Goal: Task Accomplishment & Management: Manage account settings

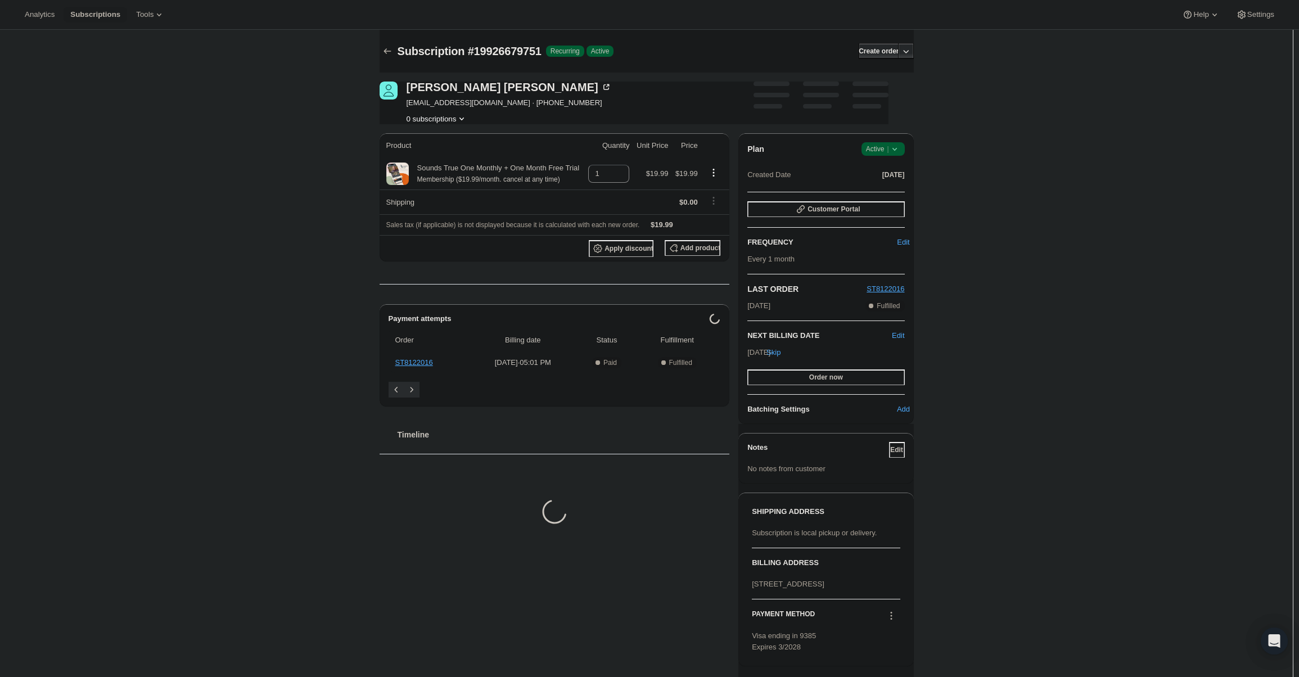
click at [899, 151] on icon at bounding box center [894, 148] width 11 height 11
click at [897, 192] on span "Cancel subscription" at bounding box center [887, 190] width 64 height 8
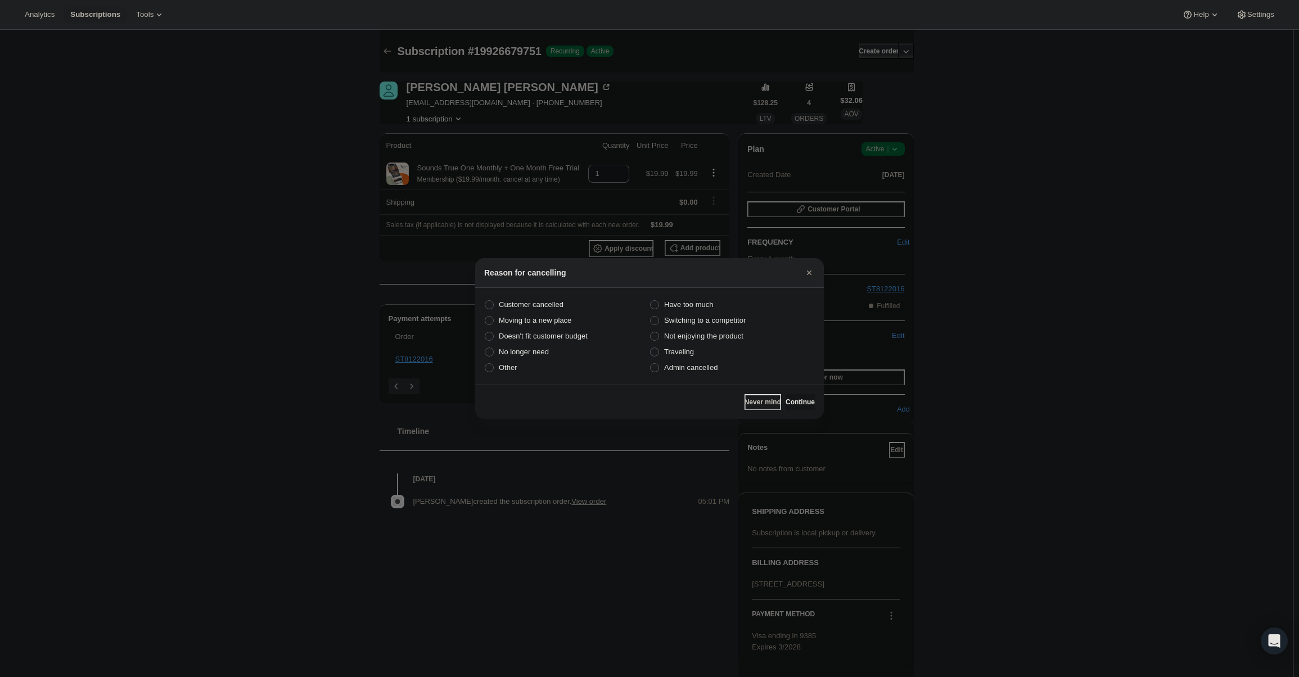
drag, startPoint x: 722, startPoint y: 369, endPoint x: 778, endPoint y: 386, distance: 58.2
click at [722, 368] on label "Admin cancelled" at bounding box center [731, 368] width 165 height 16
click at [651, 364] on input "Admin cancelled" at bounding box center [650, 363] width 1 height 1
radio input "true"
drag, startPoint x: 791, startPoint y: 404, endPoint x: 787, endPoint y: 389, distance: 15.6
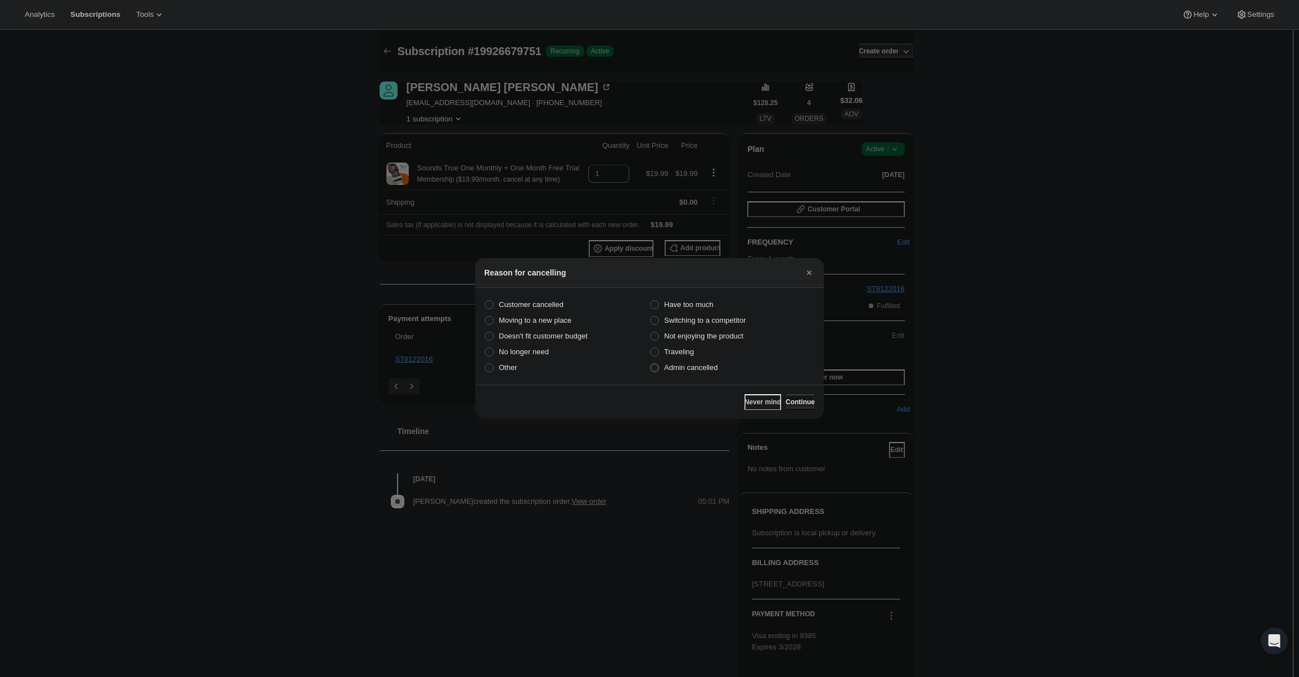
click at [791, 402] on span "Continue" at bounding box center [799, 402] width 29 height 9
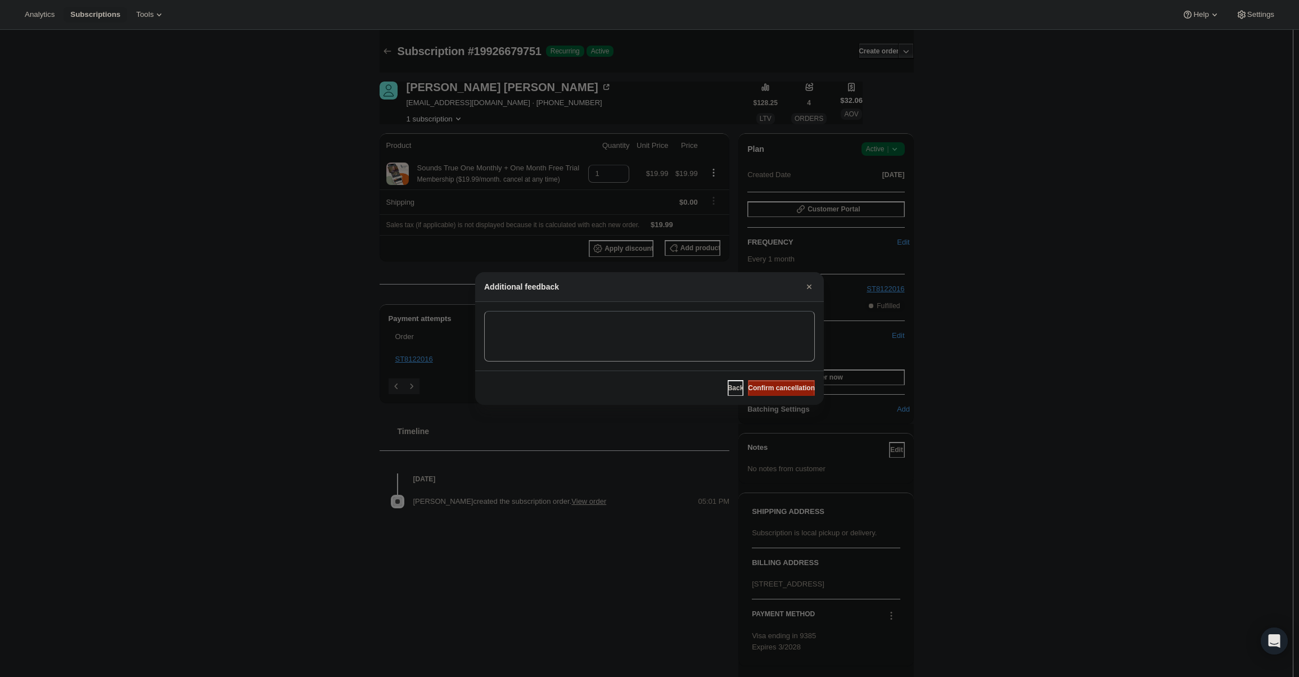
click at [785, 389] on span "Confirm cancellation" at bounding box center [781, 387] width 67 height 9
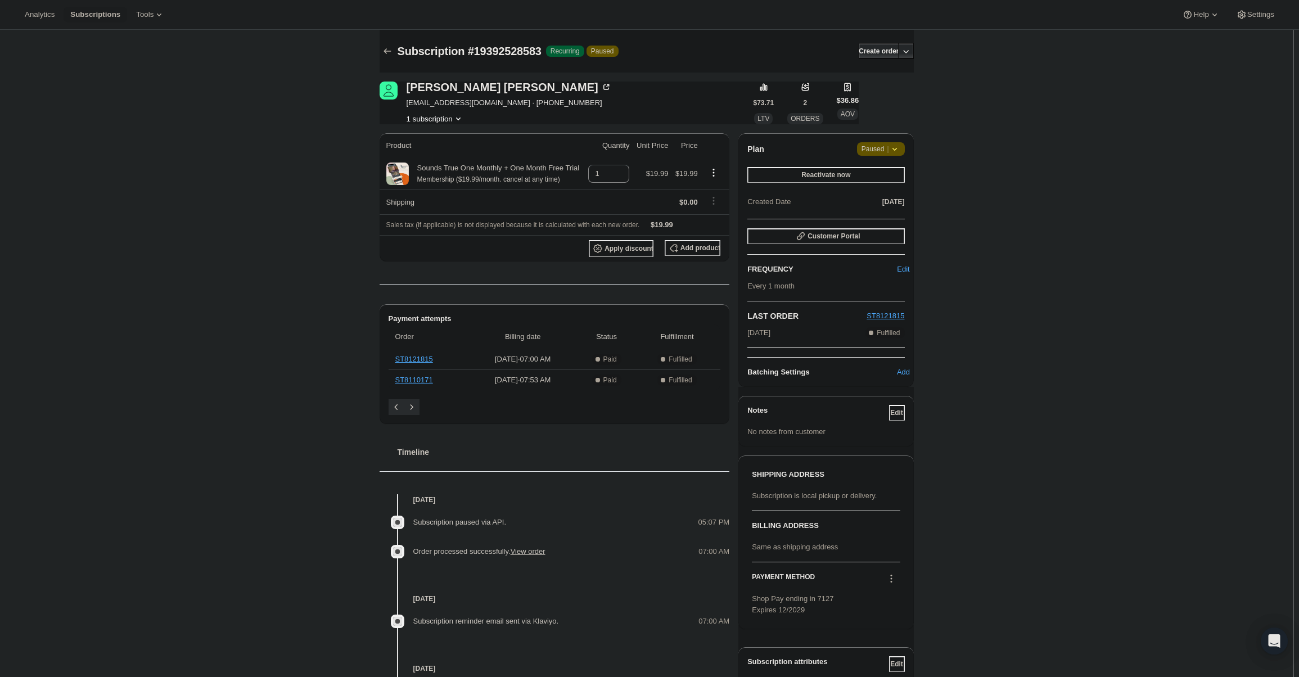
click at [892, 143] on icon at bounding box center [894, 148] width 11 height 11
click at [882, 177] on button "Cancel subscription" at bounding box center [885, 171] width 70 height 18
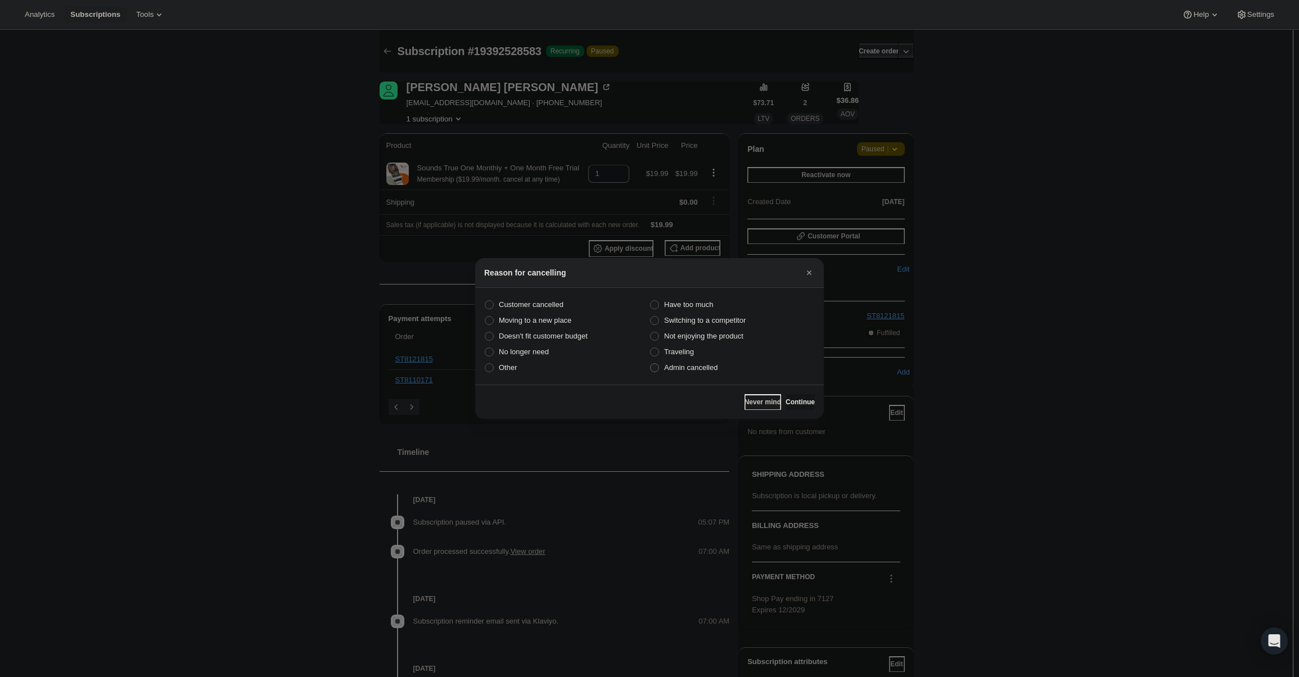
click at [702, 370] on span "Admin cancelled" at bounding box center [690, 367] width 53 height 8
click at [651, 364] on input "Admin cancelled" at bounding box center [650, 363] width 1 height 1
radio input "true"
click at [788, 391] on div "Never mind Continue" at bounding box center [649, 402] width 349 height 34
click at [789, 394] on div "Never mind Continue" at bounding box center [649, 402] width 349 height 34
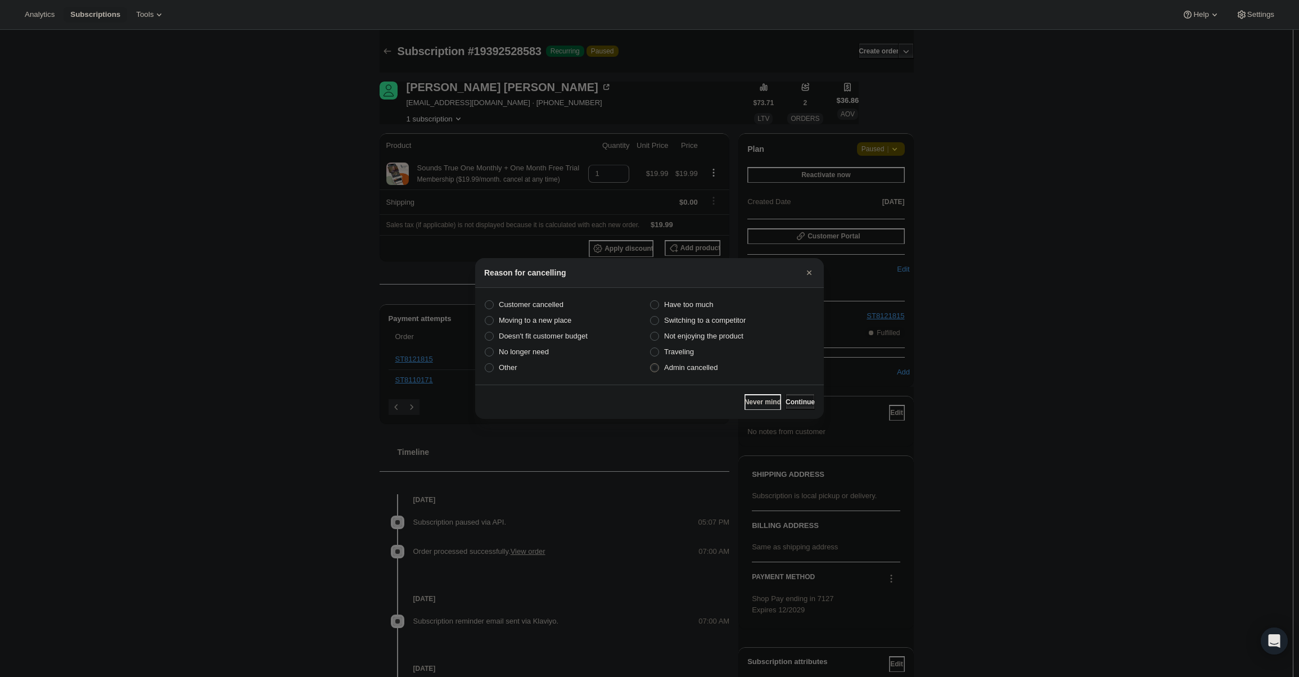
click at [785, 397] on button "Continue" at bounding box center [799, 402] width 29 height 16
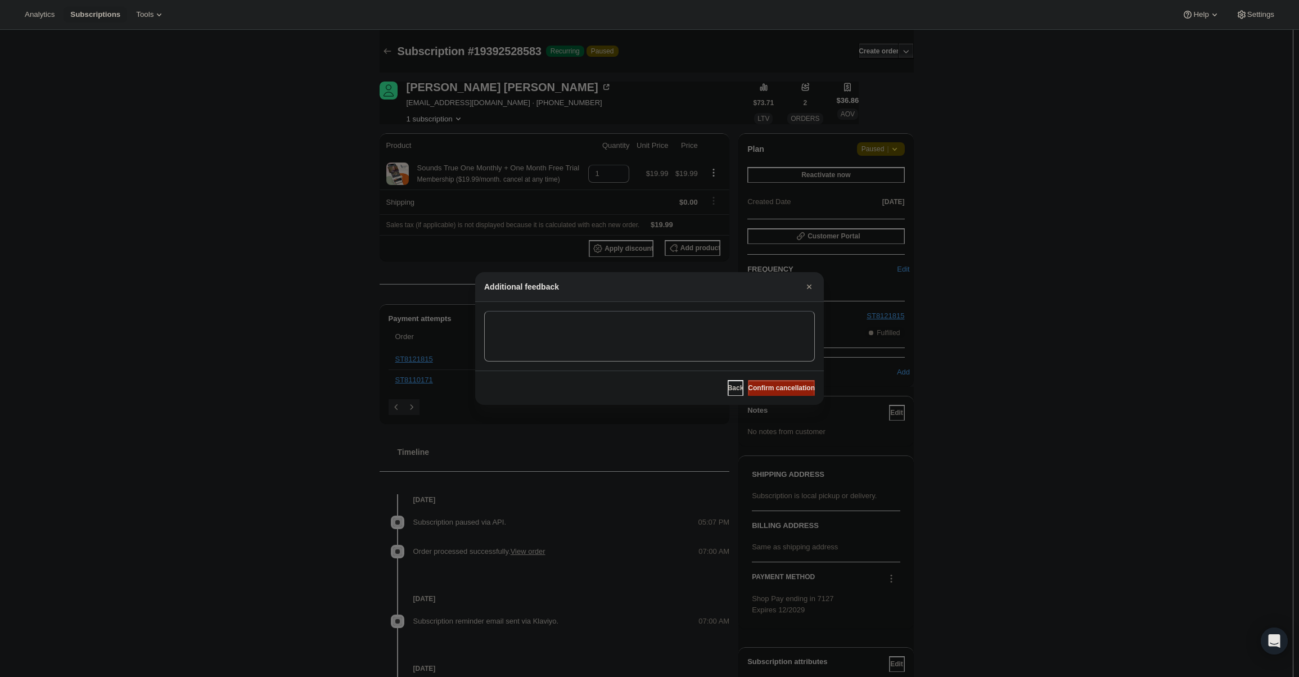
click at [795, 386] on span "Confirm cancellation" at bounding box center [781, 387] width 67 height 9
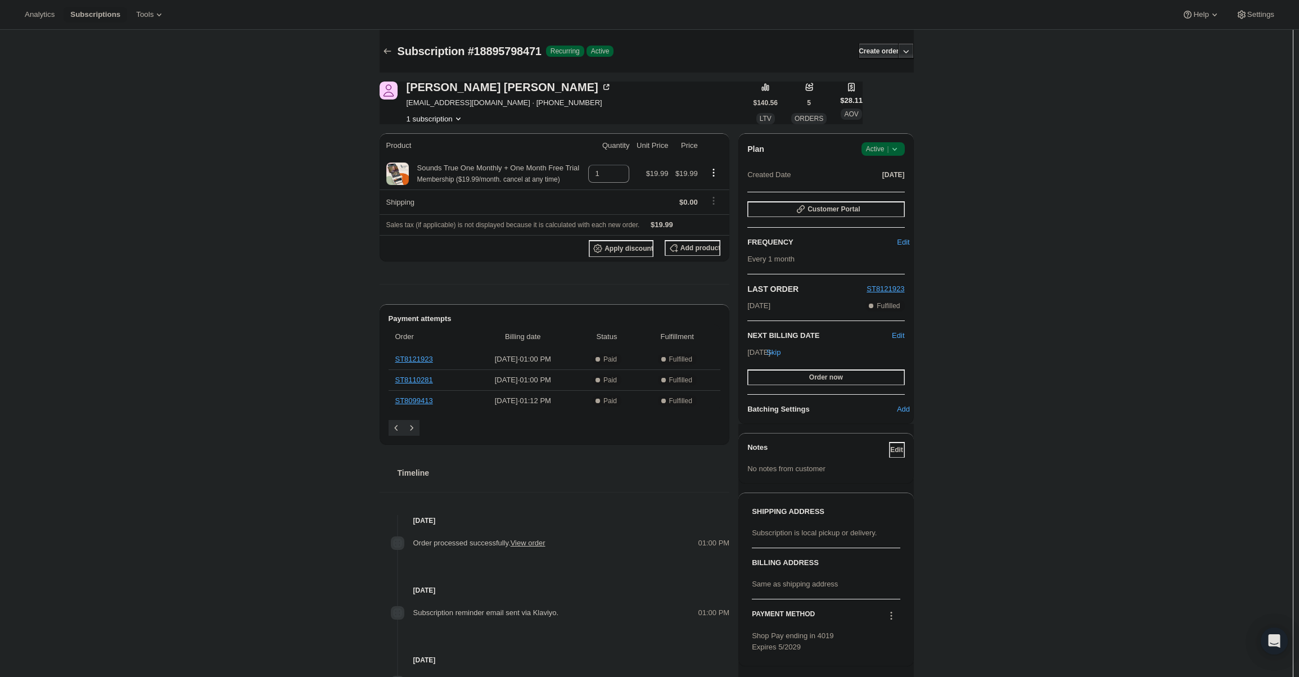
click at [888, 148] on span "|" at bounding box center [888, 148] width 2 height 9
click at [881, 182] on button "Cancel subscription" at bounding box center [886, 190] width 70 height 18
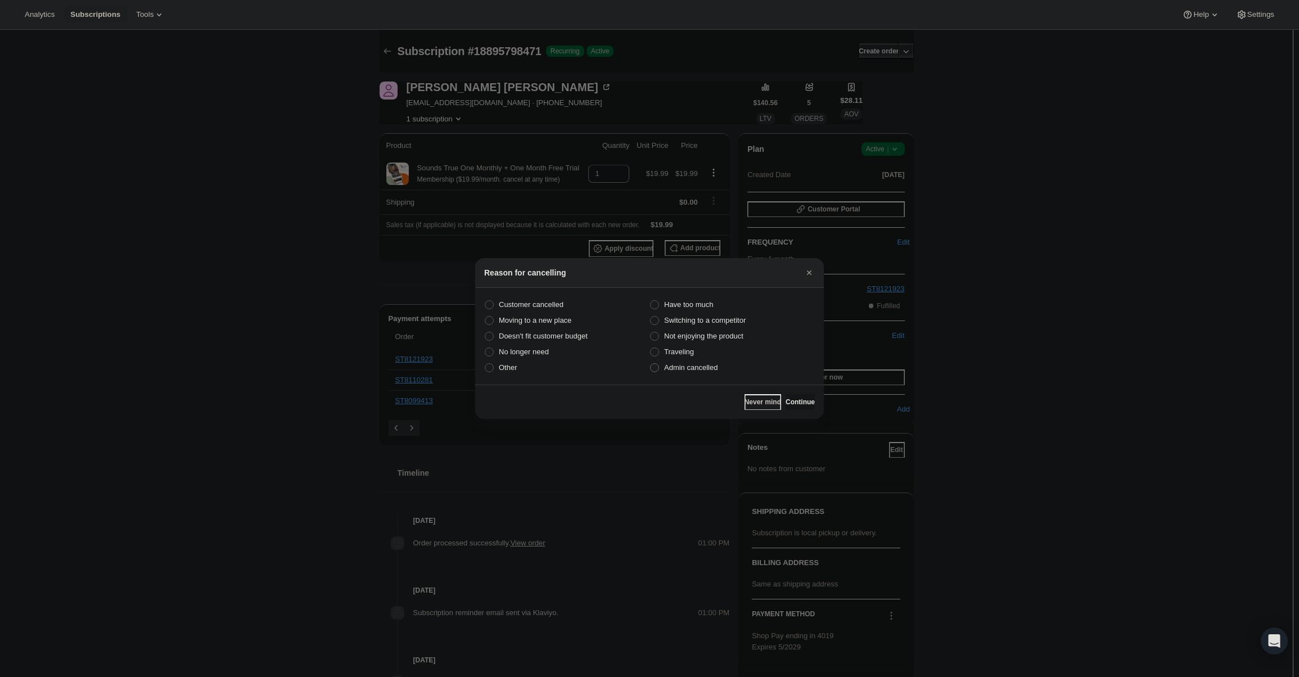
click at [665, 362] on span "Admin cancelled" at bounding box center [690, 367] width 53 height 11
click at [651, 363] on input "Admin cancelled" at bounding box center [650, 363] width 1 height 1
radio input "true"
click at [801, 405] on span "Continue" at bounding box center [799, 402] width 29 height 9
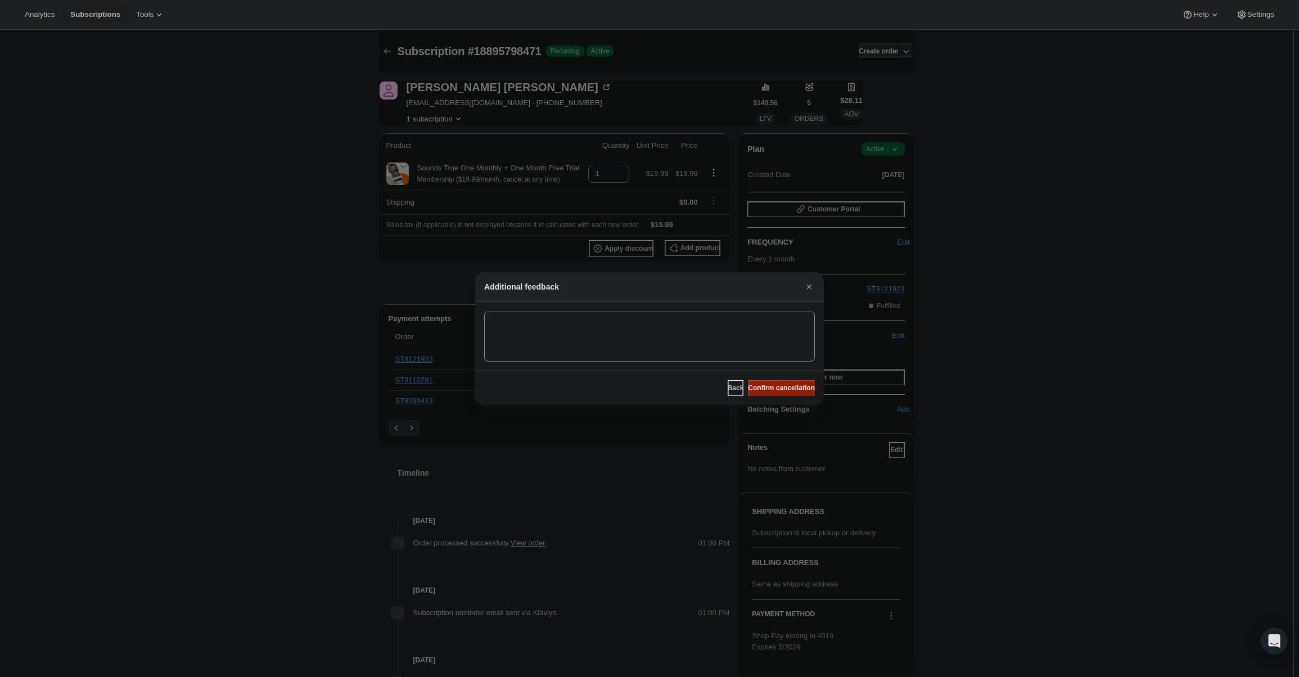
click at [801, 390] on span "Confirm cancellation" at bounding box center [781, 387] width 67 height 9
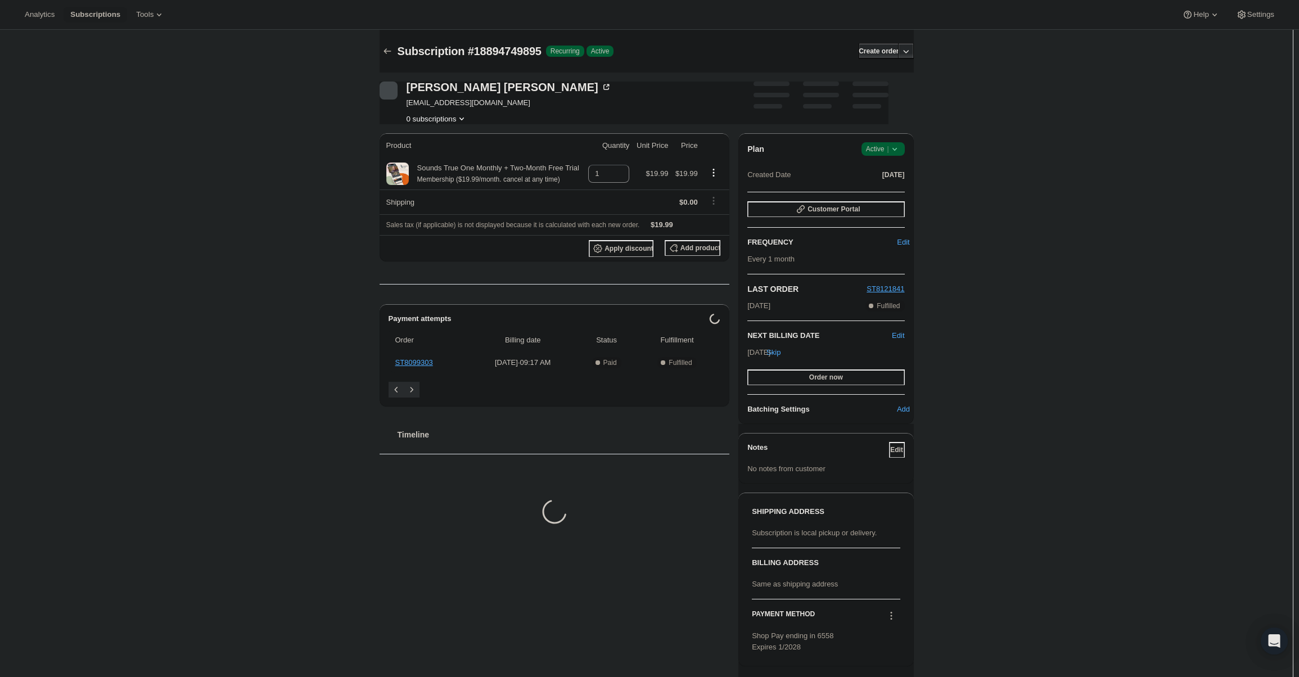
click at [900, 143] on icon at bounding box center [894, 148] width 11 height 11
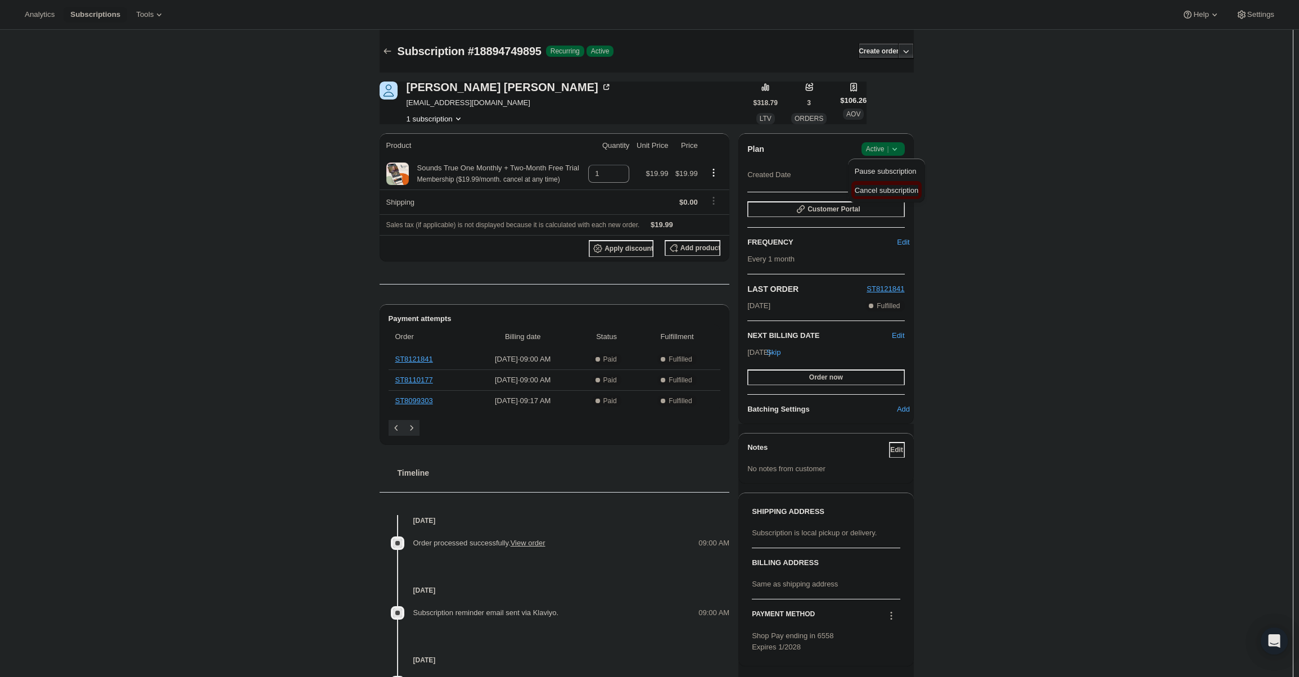
click at [882, 193] on span "Cancel subscription" at bounding box center [887, 190] width 64 height 8
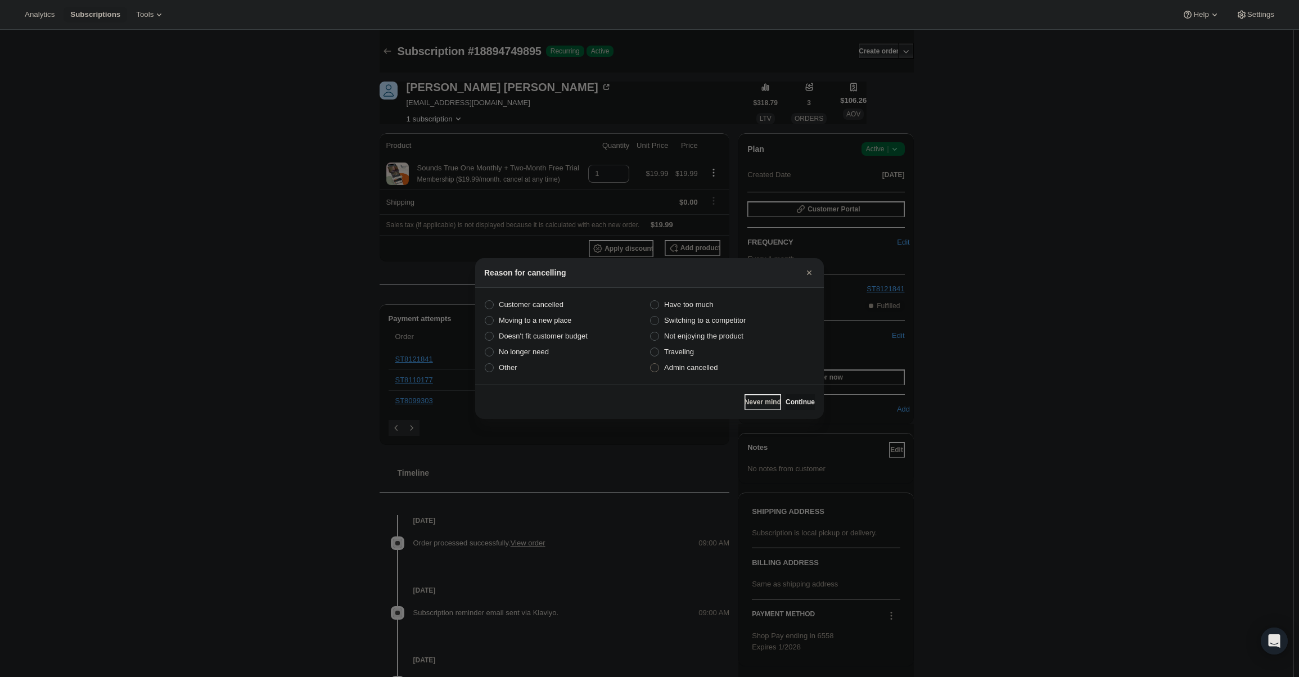
click at [702, 364] on span "Admin cancelled" at bounding box center [690, 367] width 53 height 8
click at [651, 364] on input "Admin cancelled" at bounding box center [650, 363] width 1 height 1
radio input "true"
click at [800, 404] on span "Continue" at bounding box center [799, 402] width 29 height 9
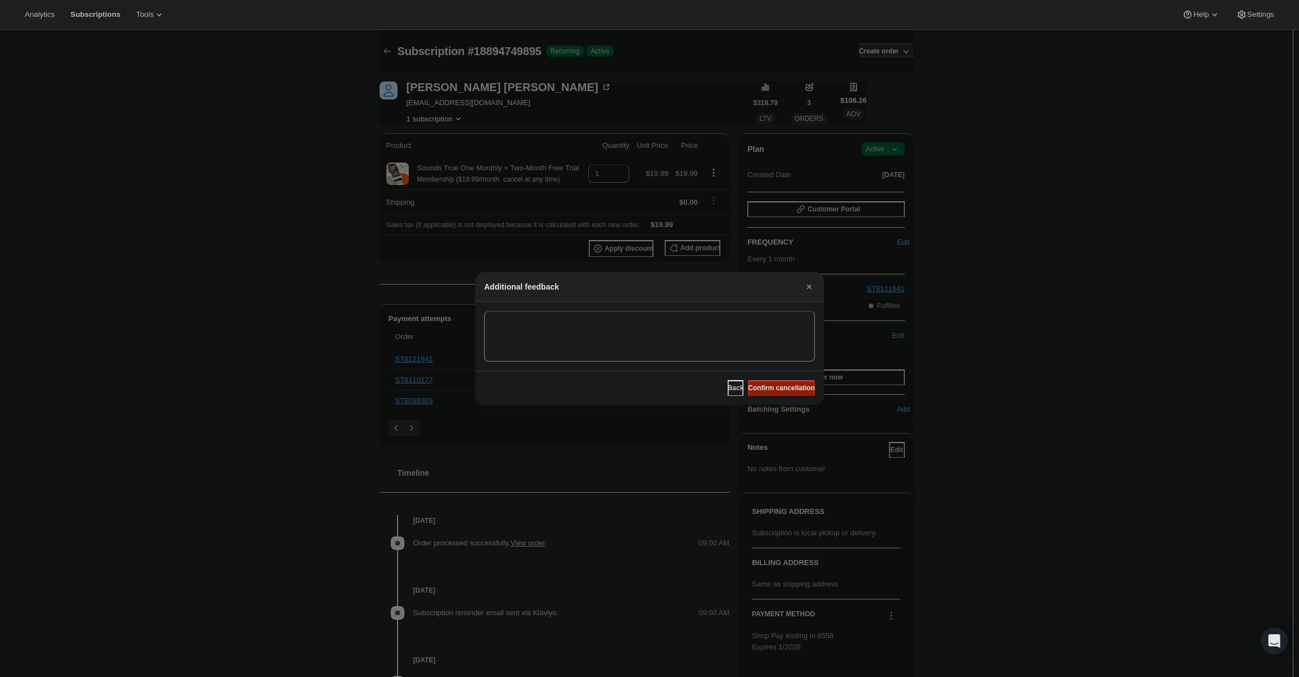
click at [798, 386] on span "Confirm cancellation" at bounding box center [781, 387] width 67 height 9
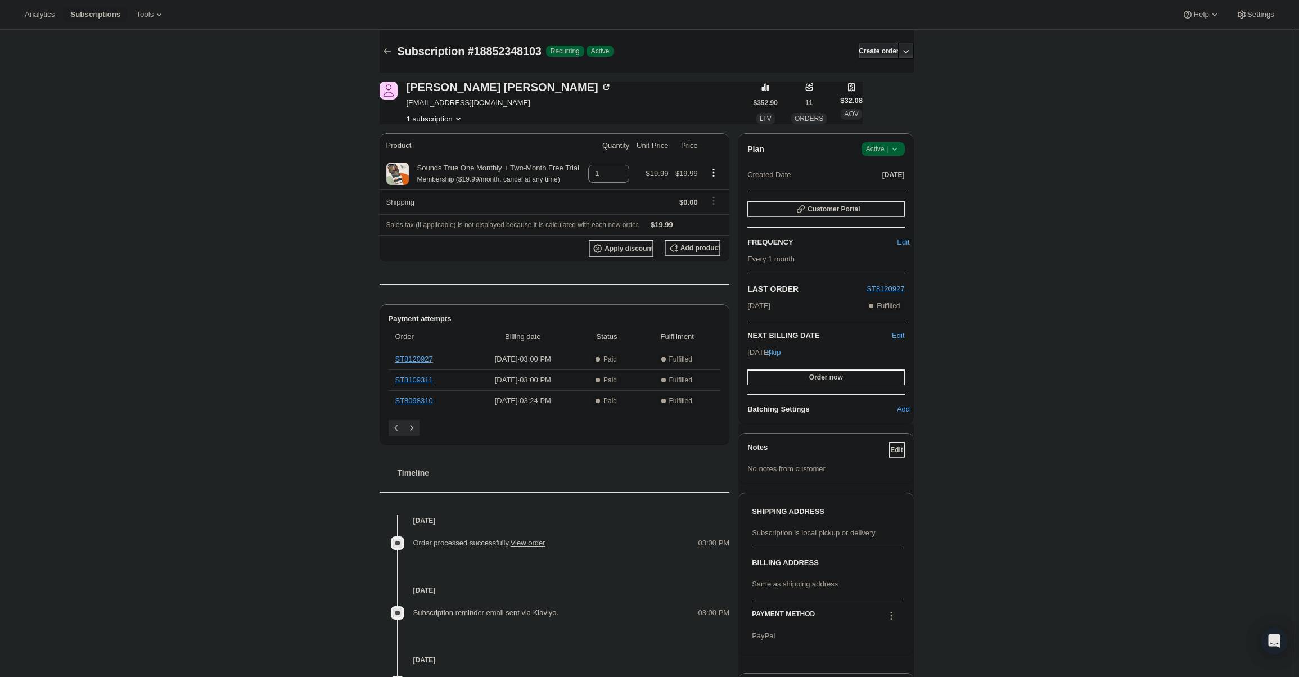
click at [871, 151] on span "Active |" at bounding box center [883, 148] width 34 height 11
click at [879, 187] on span "Cancel subscription" at bounding box center [887, 190] width 64 height 8
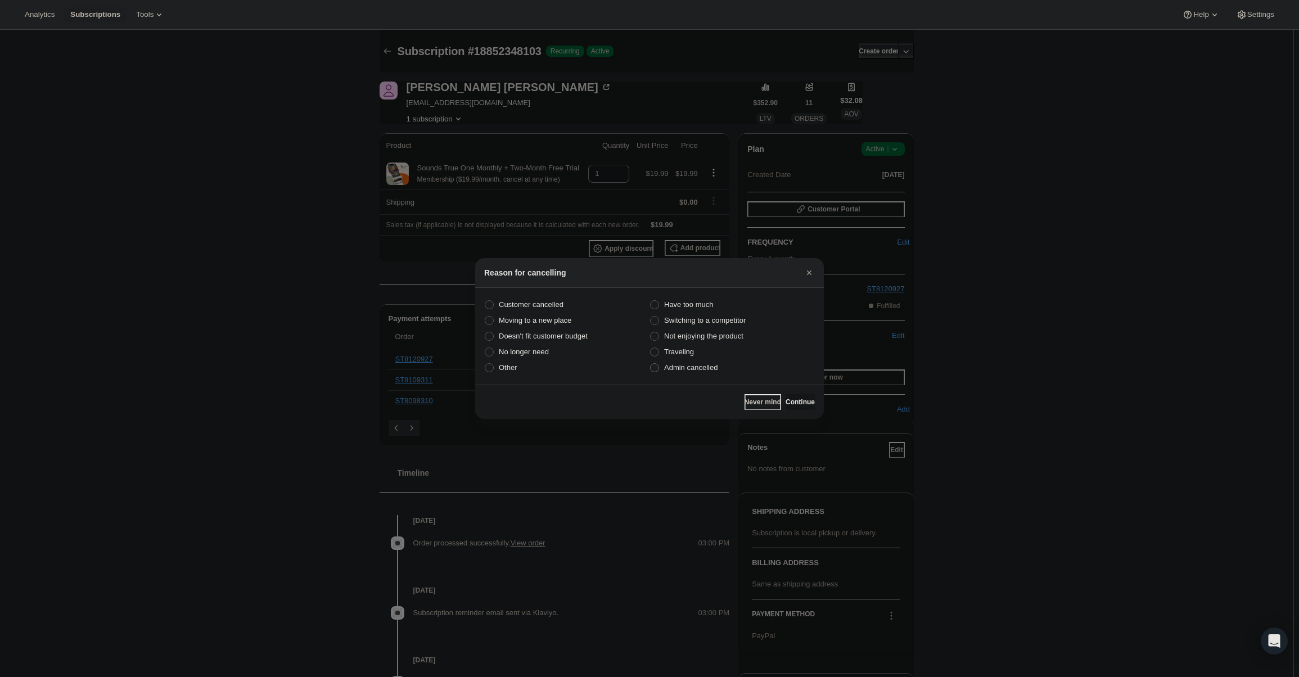
click at [702, 373] on span "Admin cancelled" at bounding box center [690, 367] width 53 height 11
click at [651, 364] on input "Admin cancelled" at bounding box center [650, 363] width 1 height 1
radio input "true"
click at [798, 401] on span "Continue" at bounding box center [799, 402] width 29 height 9
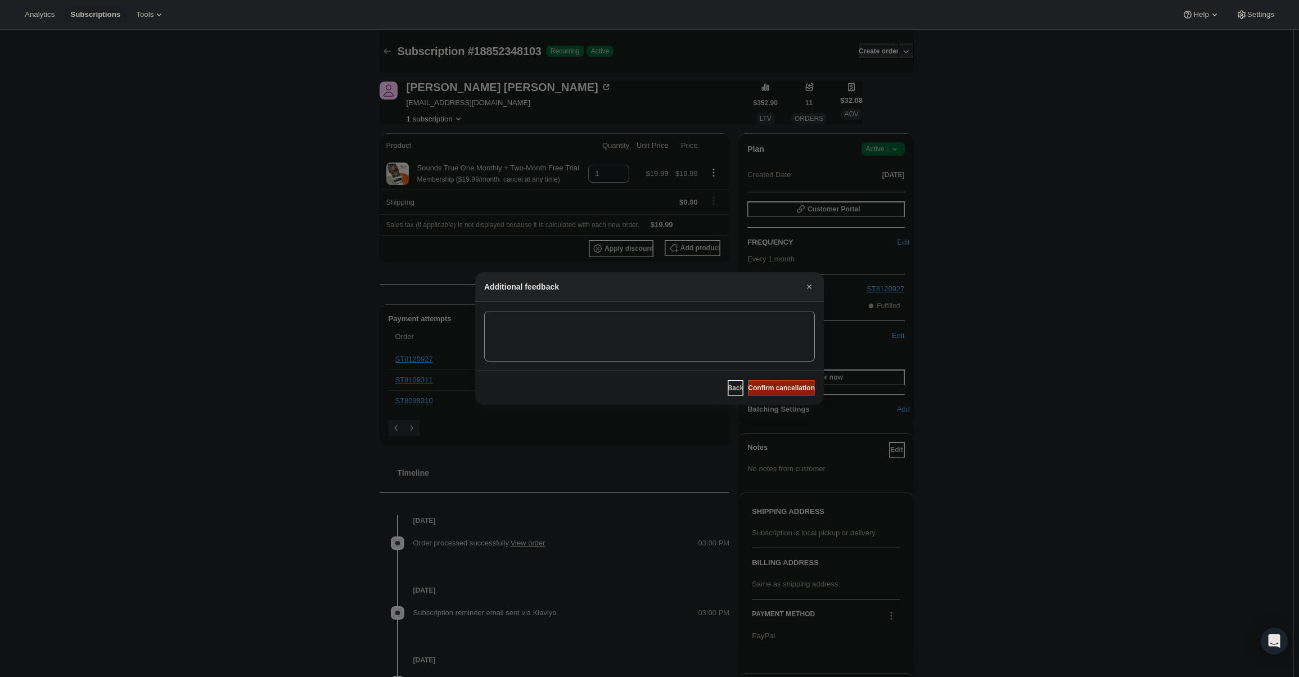
click at [782, 386] on span "Confirm cancellation" at bounding box center [781, 387] width 67 height 9
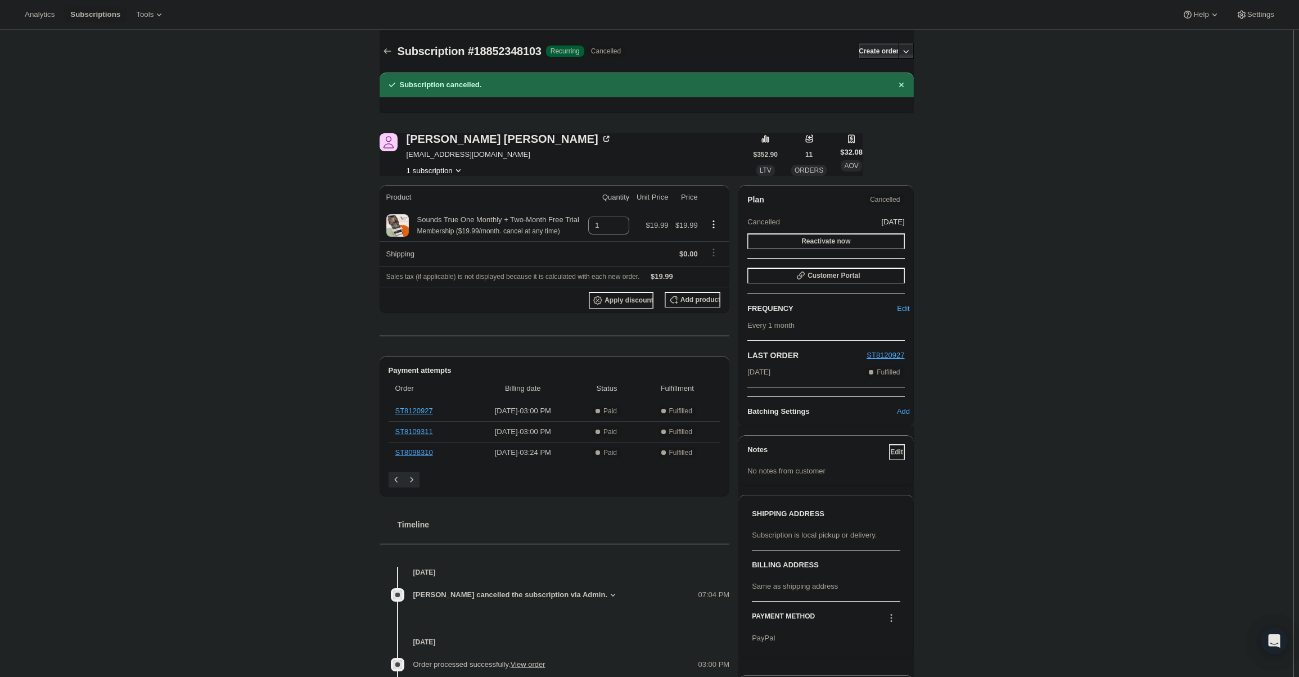
click at [452, 155] on span "antdepierro@yahoo.com" at bounding box center [509, 154] width 205 height 11
copy span "antdepierro@yahoo.com"
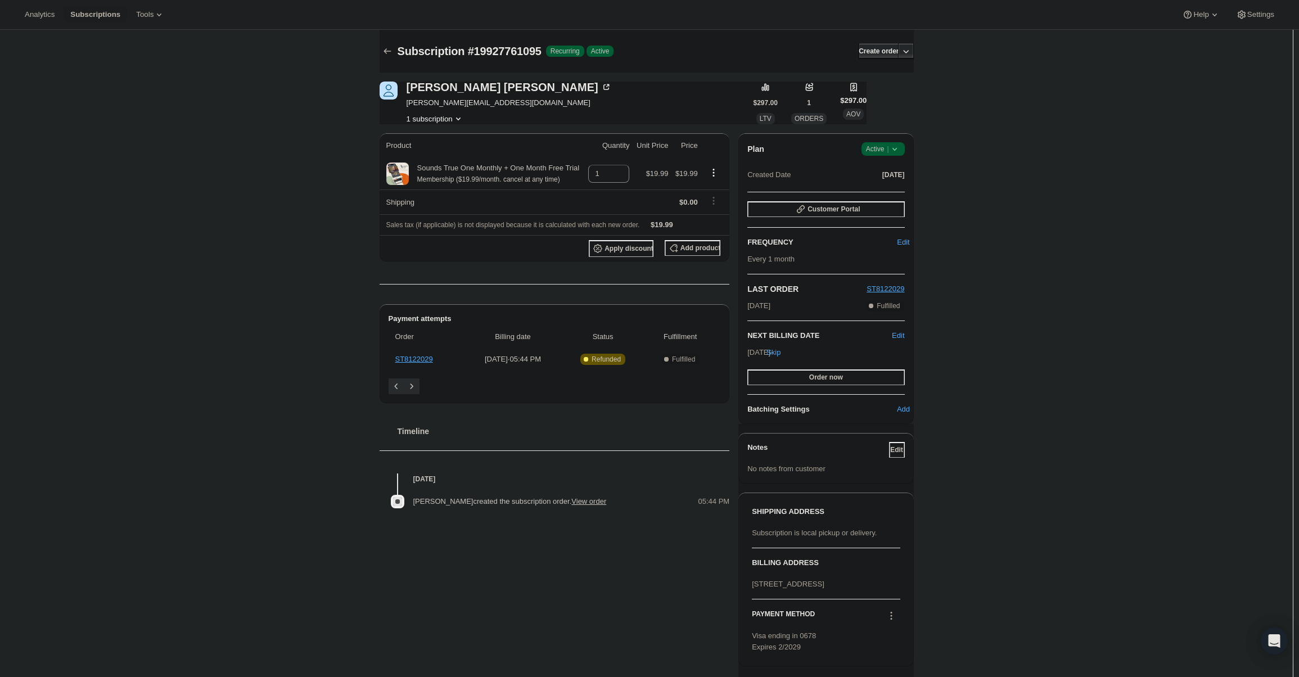
click at [888, 151] on span "Active |" at bounding box center [883, 148] width 34 height 11
click at [887, 186] on span "Cancel subscription" at bounding box center [887, 190] width 64 height 8
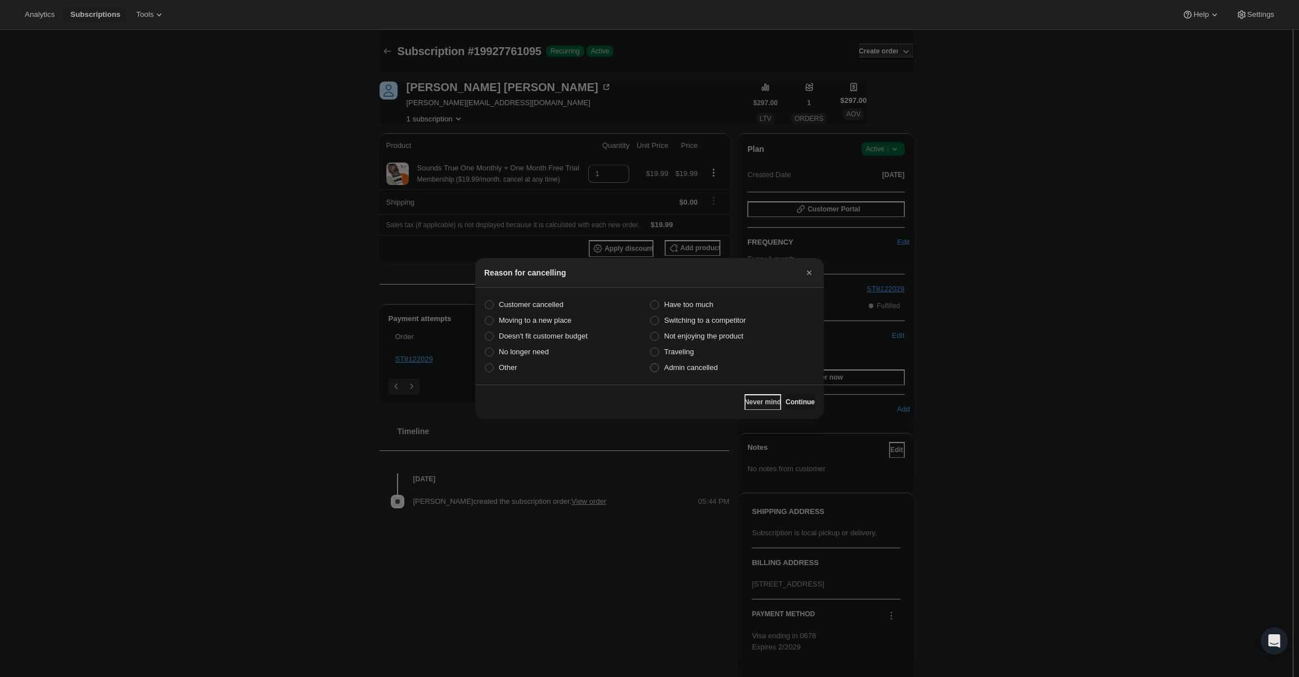
click at [702, 372] on span "Admin cancelled" at bounding box center [690, 367] width 53 height 8
click at [651, 364] on input "Admin cancelled" at bounding box center [650, 363] width 1 height 1
radio input "true"
click at [798, 399] on span "Continue" at bounding box center [799, 402] width 29 height 9
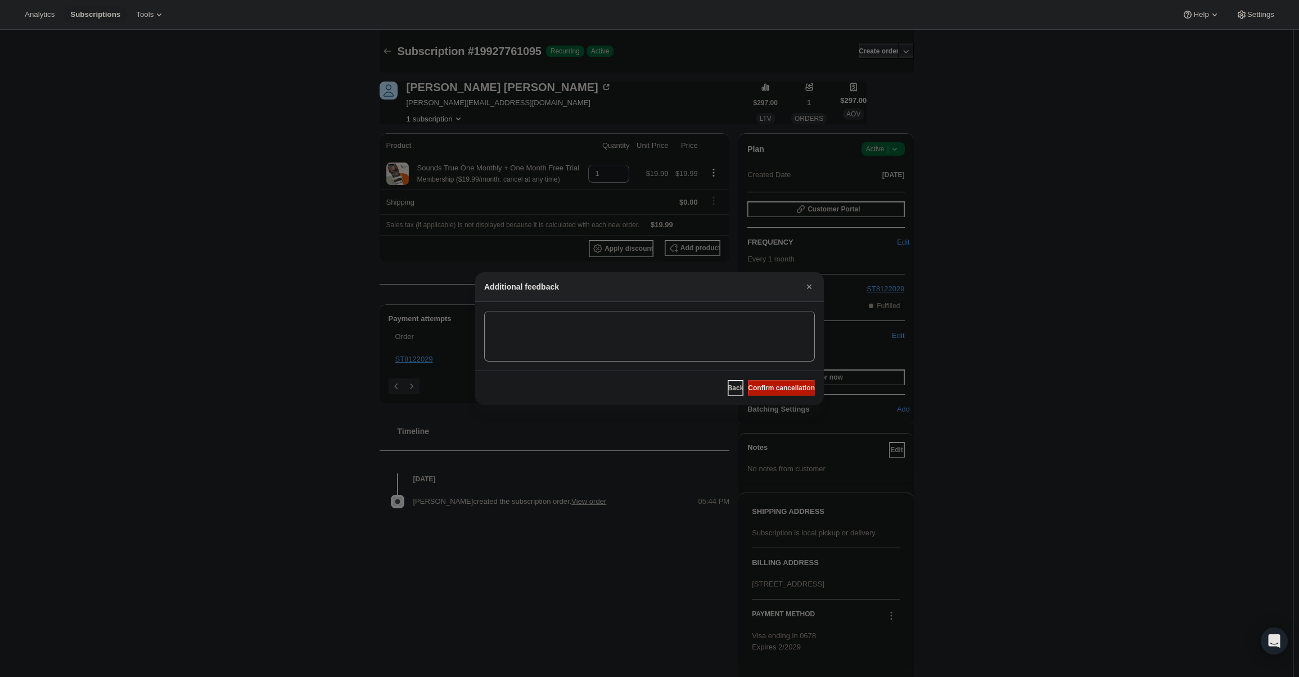
click at [794, 391] on span "Confirm cancellation" at bounding box center [781, 387] width 67 height 9
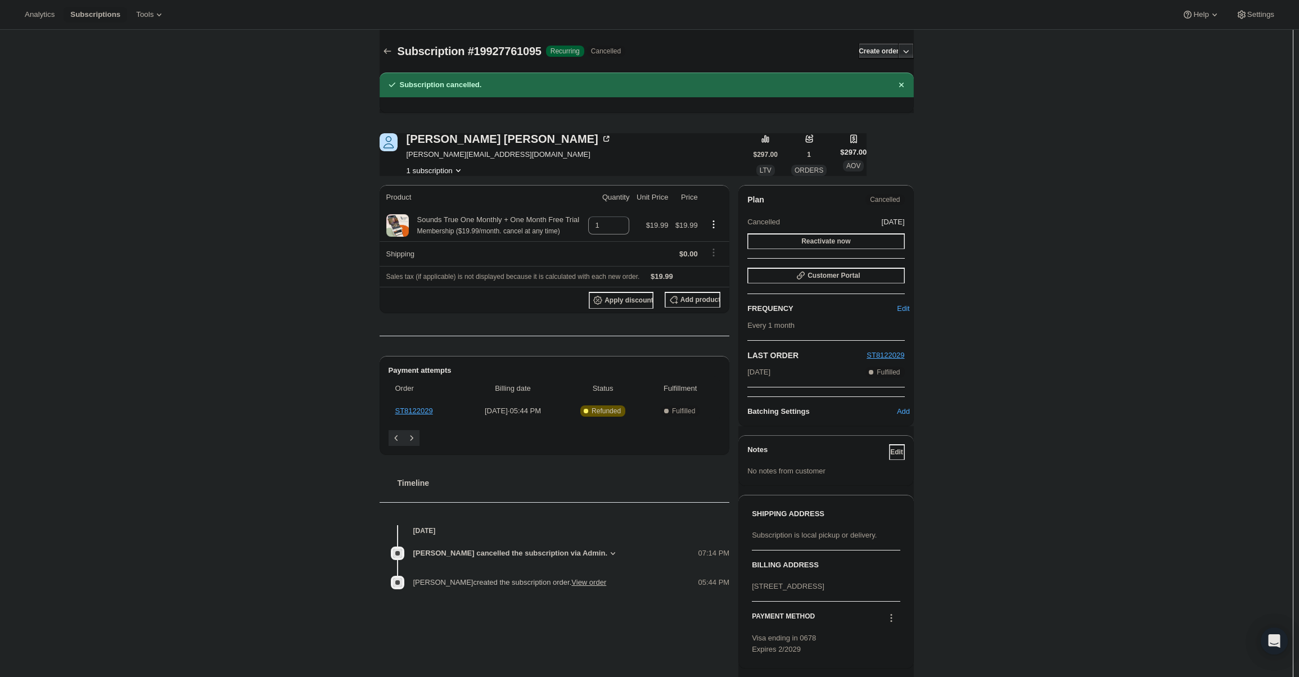
click at [440, 159] on span "[PERSON_NAME][EMAIL_ADDRESS][DOMAIN_NAME]" at bounding box center [509, 154] width 205 height 11
click at [439, 159] on span "[PERSON_NAME][EMAIL_ADDRESS][DOMAIN_NAME]" at bounding box center [509, 154] width 205 height 11
copy span "[PERSON_NAME][EMAIL_ADDRESS][DOMAIN_NAME]"
